Goal: Task Accomplishment & Management: Use online tool/utility

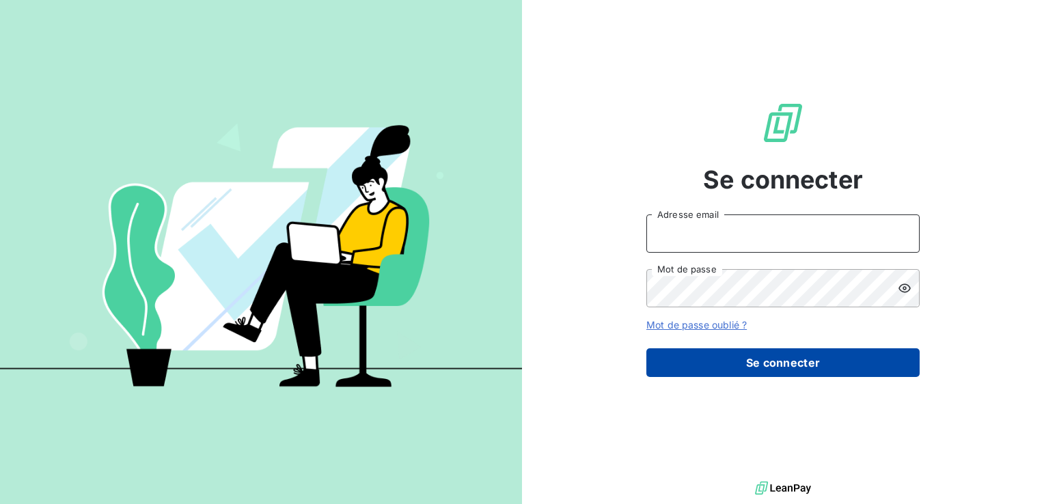
type input "[EMAIL_ADDRESS][DOMAIN_NAME]"
click at [771, 374] on button "Se connecter" at bounding box center [783, 363] width 273 height 29
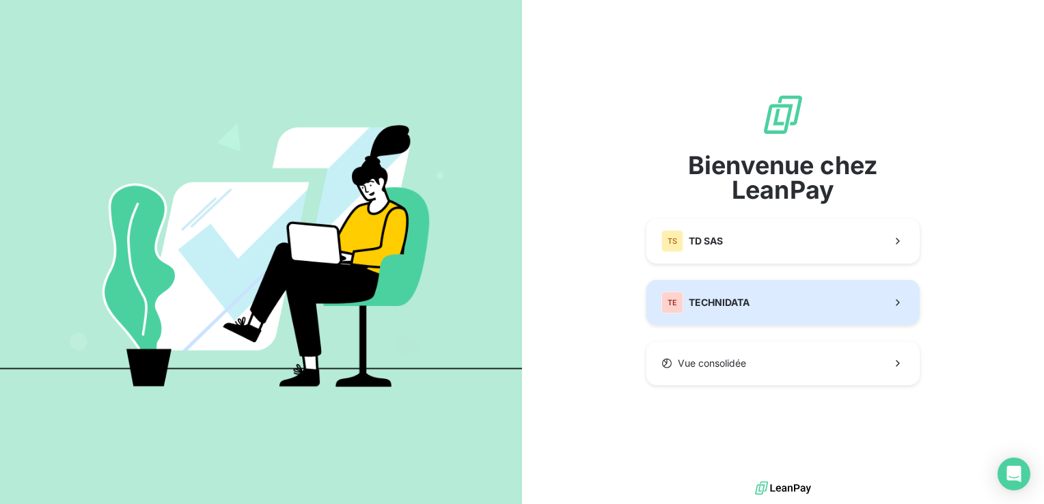
click at [761, 313] on button "TE TECHNIDATA" at bounding box center [783, 302] width 273 height 45
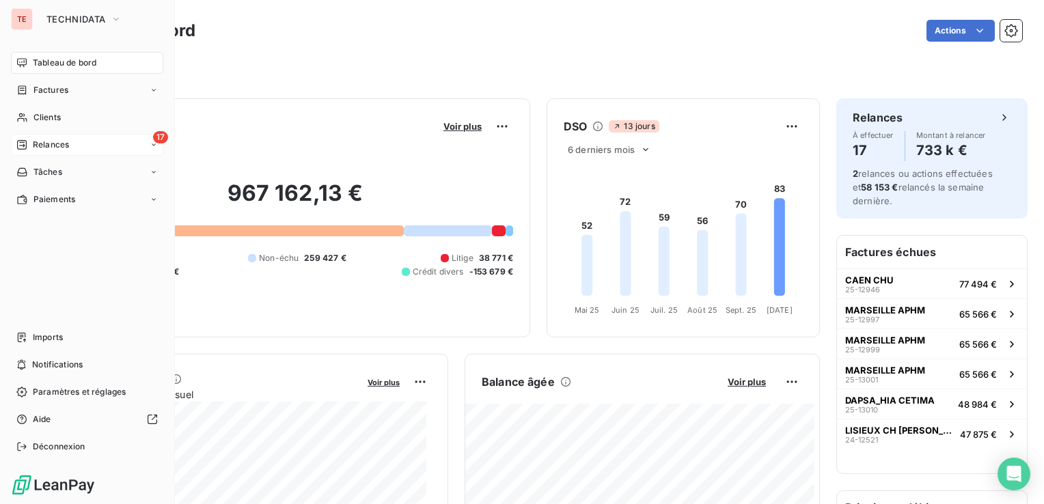
click at [19, 142] on icon at bounding box center [22, 145] width 10 height 10
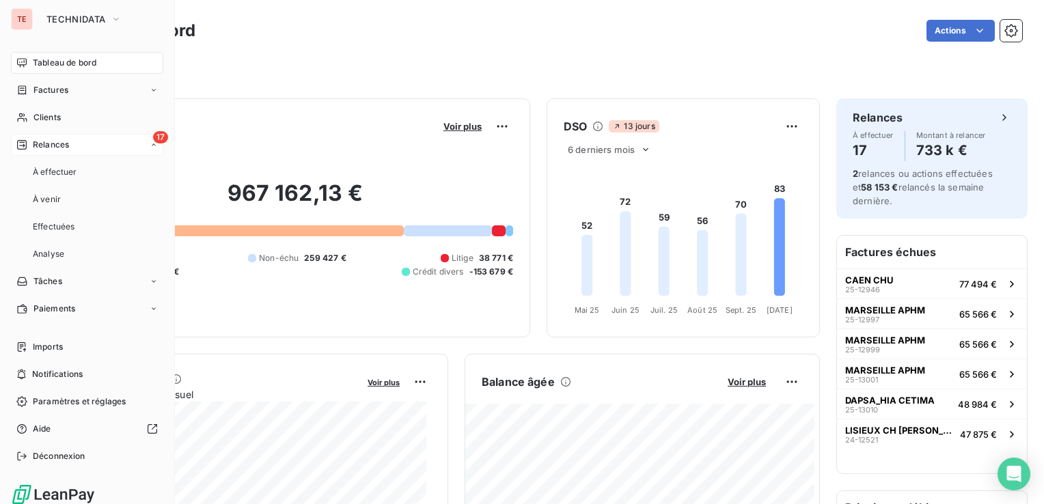
click at [47, 149] on span "Relances" at bounding box center [51, 145] width 36 height 12
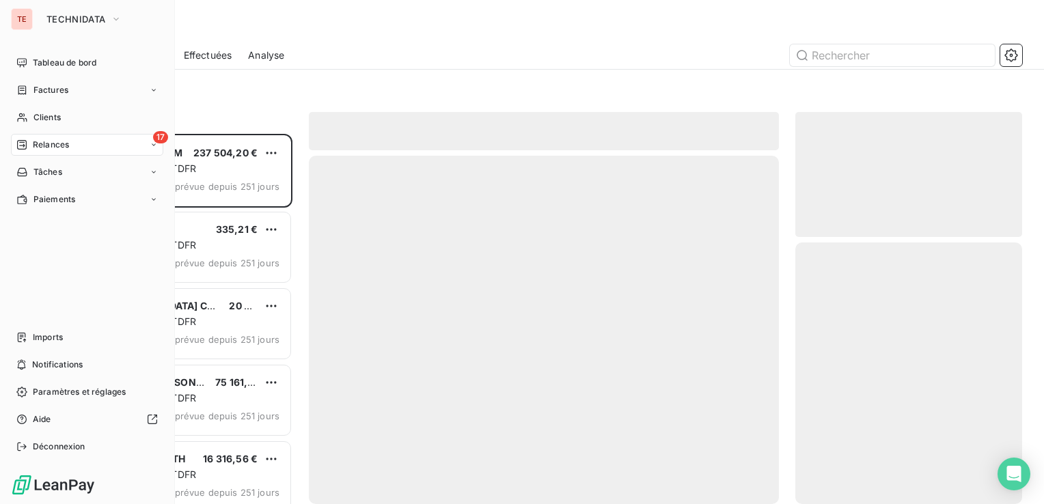
scroll to position [360, 216]
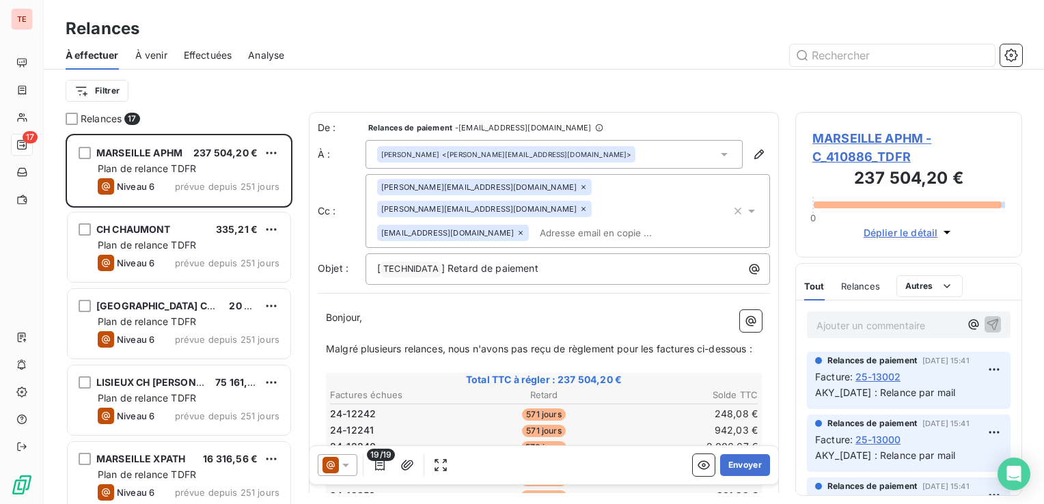
click at [231, 108] on div "Filtrer" at bounding box center [544, 91] width 957 height 42
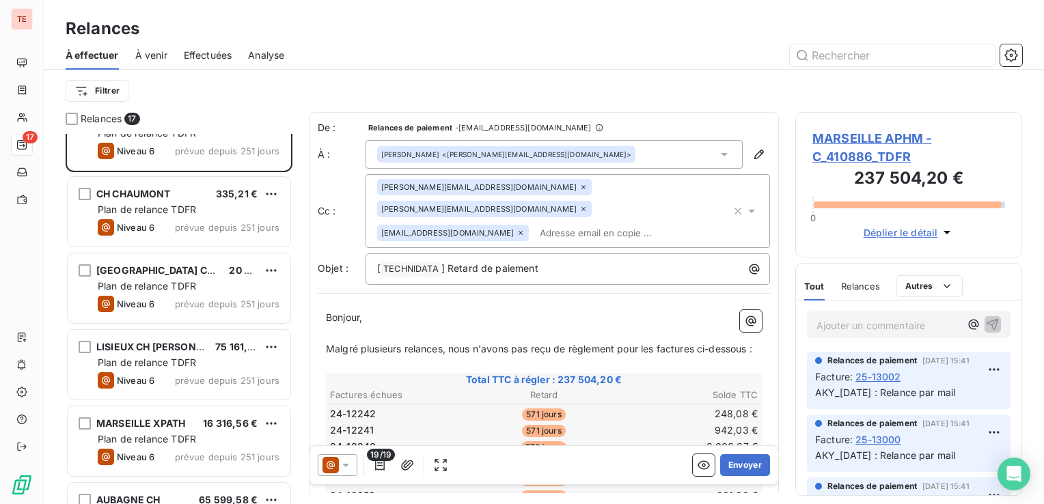
scroll to position [0, 0]
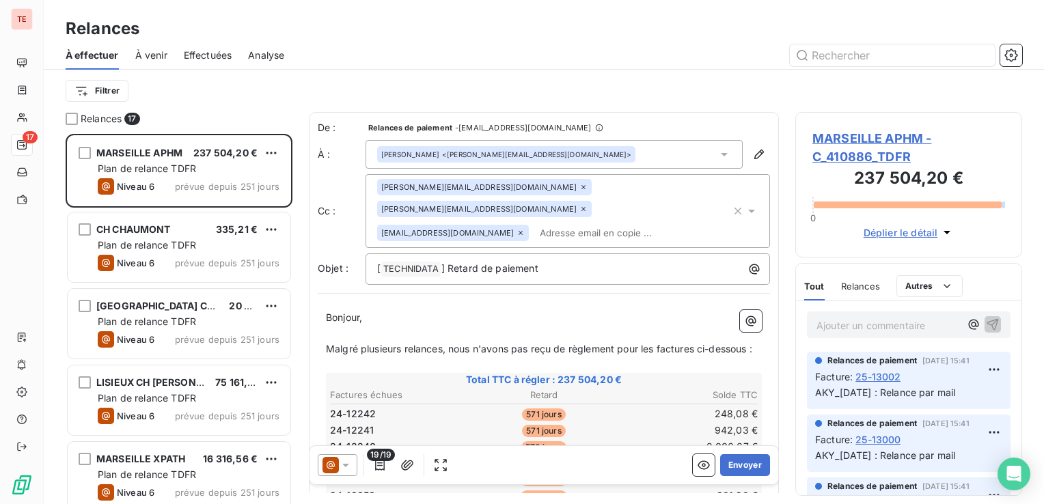
click at [217, 112] on div "Relances 17" at bounding box center [179, 119] width 227 height 14
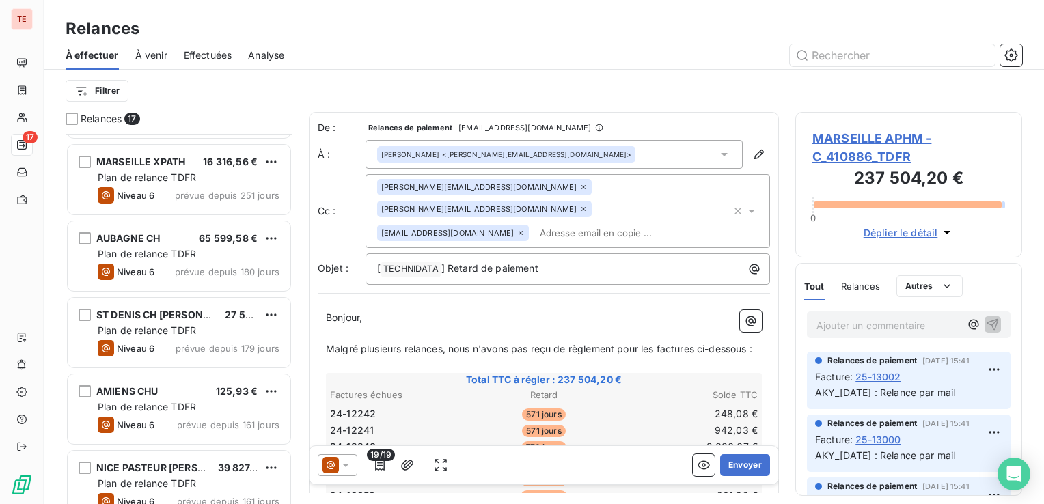
scroll to position [42, 0]
